Goal: Check status: Check status

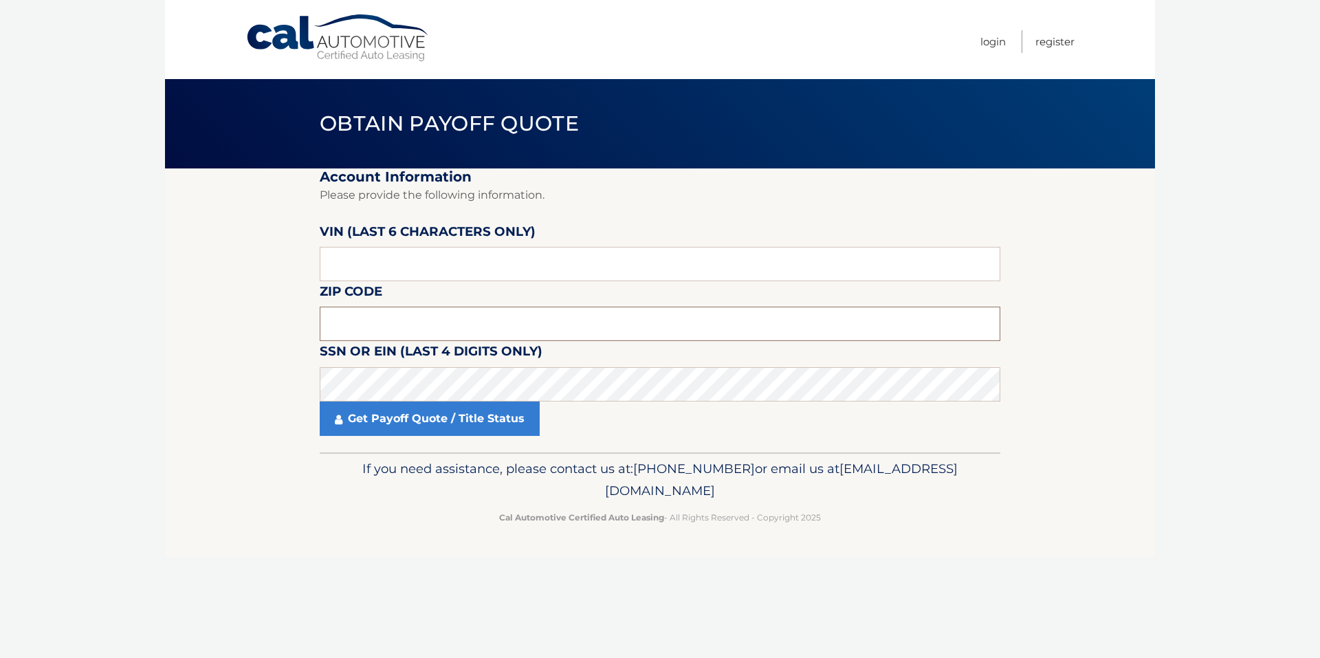
click at [369, 320] on input "text" at bounding box center [660, 324] width 681 height 34
type input "08701"
click at [470, 425] on link "Get Payoff Quote / Title Status" at bounding box center [430, 419] width 220 height 34
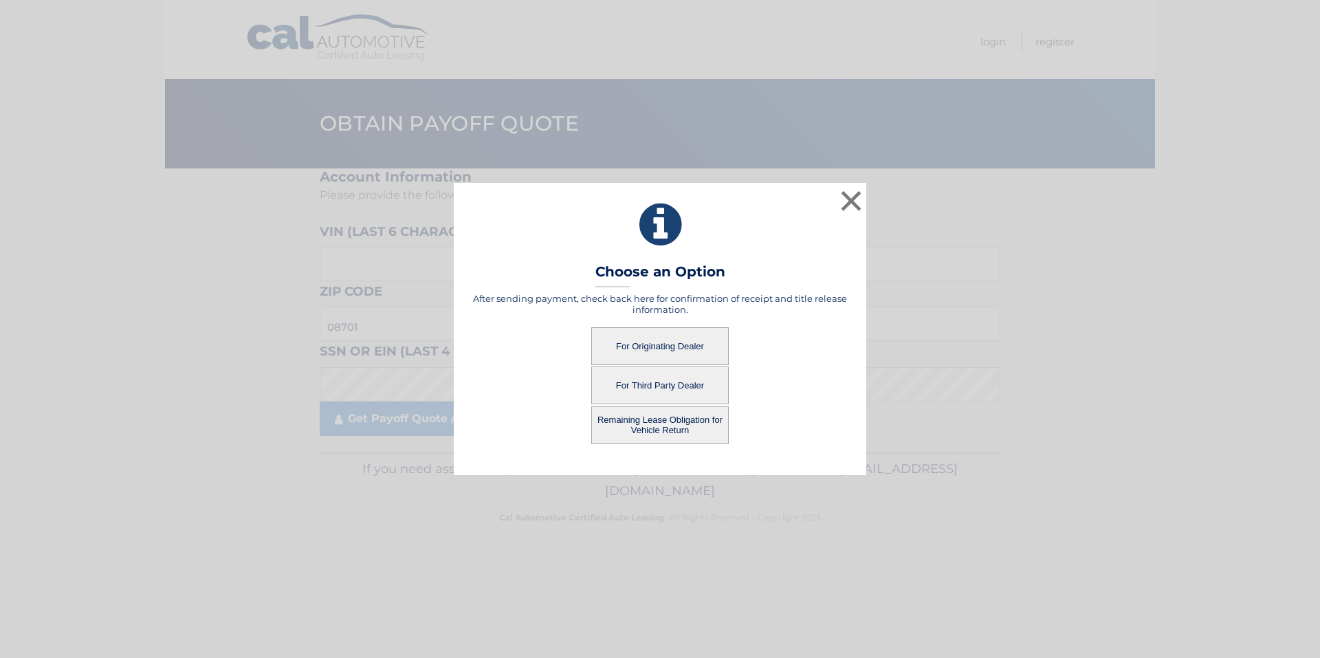
click at [661, 345] on button "For Originating Dealer" at bounding box center [660, 346] width 138 height 38
click at [675, 340] on button "For Originating Dealer" at bounding box center [660, 346] width 138 height 38
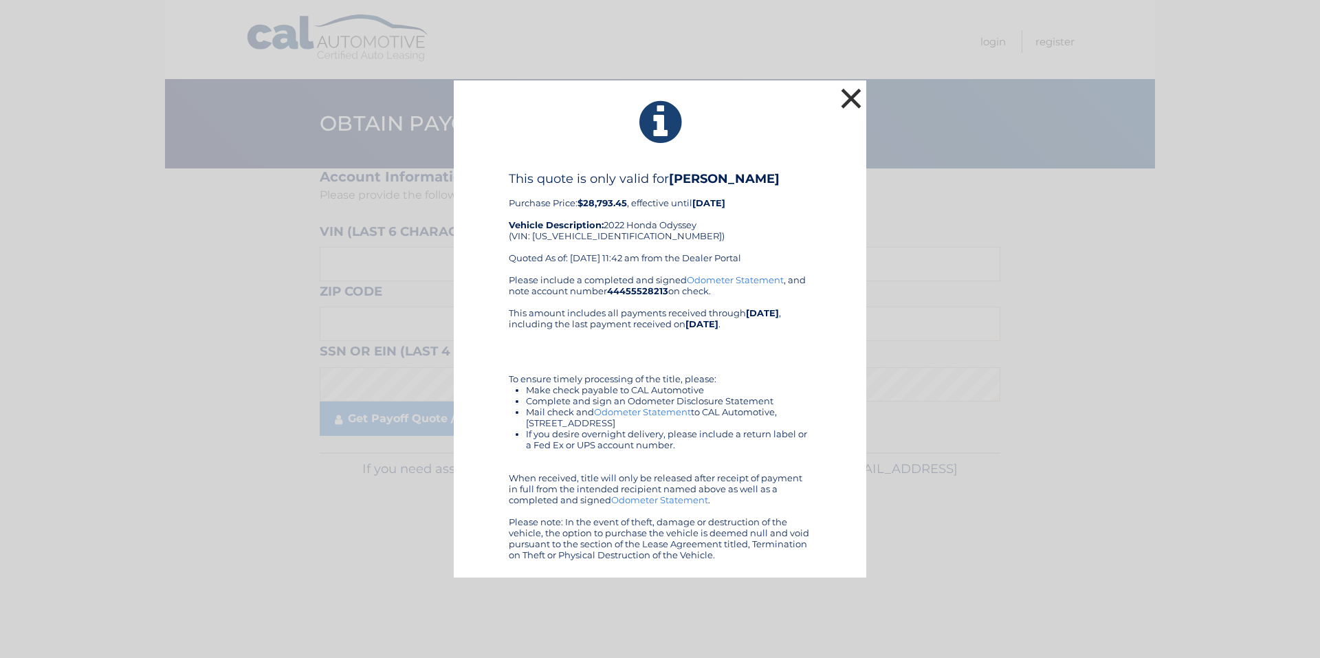
click at [855, 101] on button "×" at bounding box center [852, 99] width 28 height 28
